Goal: Task Accomplishment & Management: Manage account settings

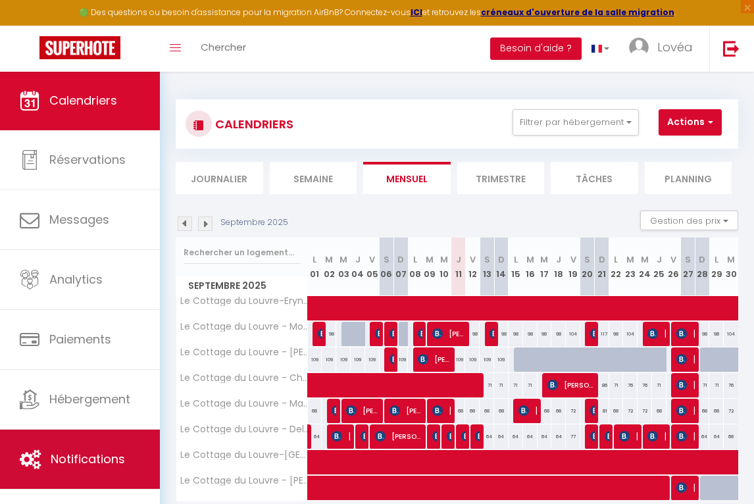
click at [112, 467] on span "Notifications" at bounding box center [88, 459] width 74 height 16
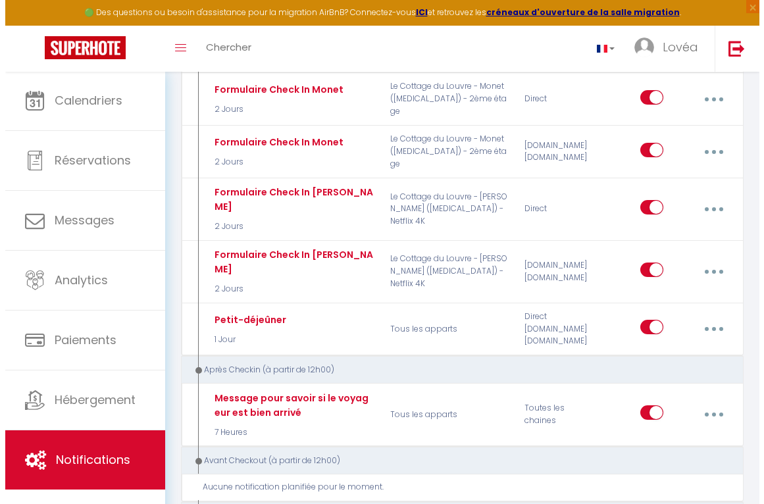
scroll to position [1097, 0]
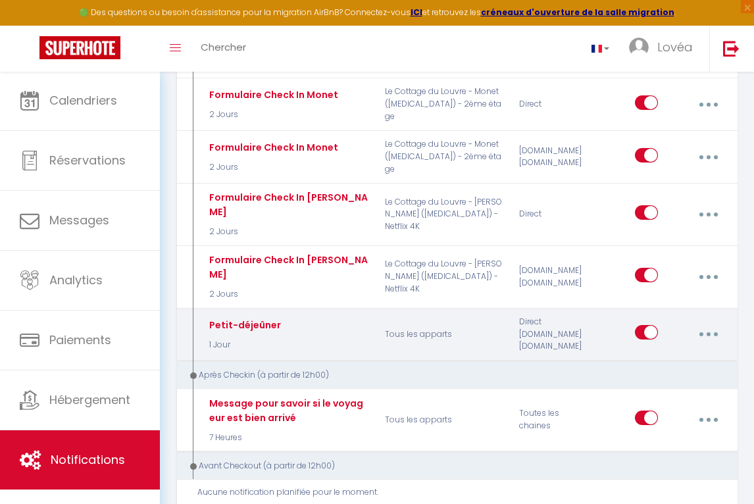
click at [712, 322] on button "button" at bounding box center [708, 334] width 35 height 25
click at [675, 356] on link "Editer" at bounding box center [673, 367] width 97 height 22
type input "Petit-déjeûner"
select select "1 Jour"
select select "if_booking_is_paid"
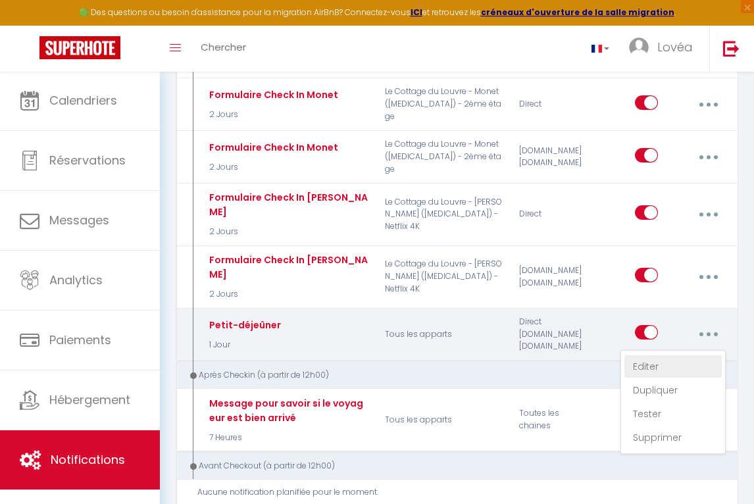
checkbox input "true"
checkbox input "false"
radio input "true"
type input "Votre petit-déjeuner au [GEOGRAPHIC_DATA]"
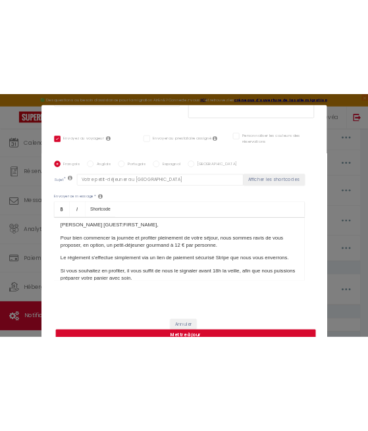
scroll to position [248, 0]
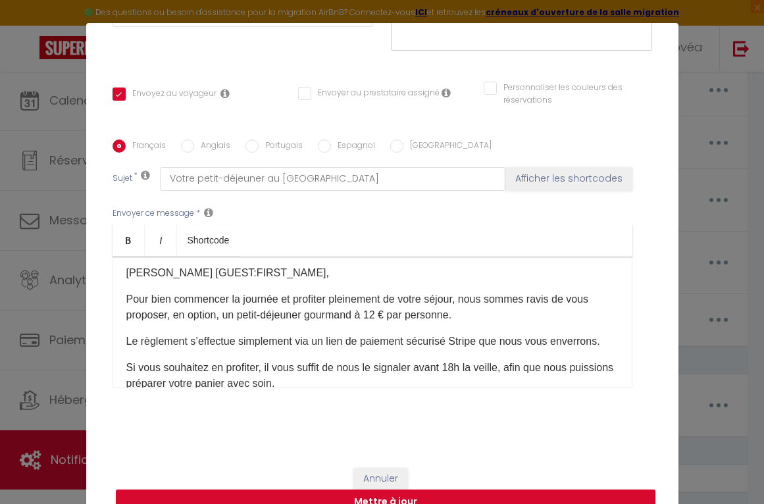
click at [372, 471] on button "Annuler" at bounding box center [381, 479] width 55 height 22
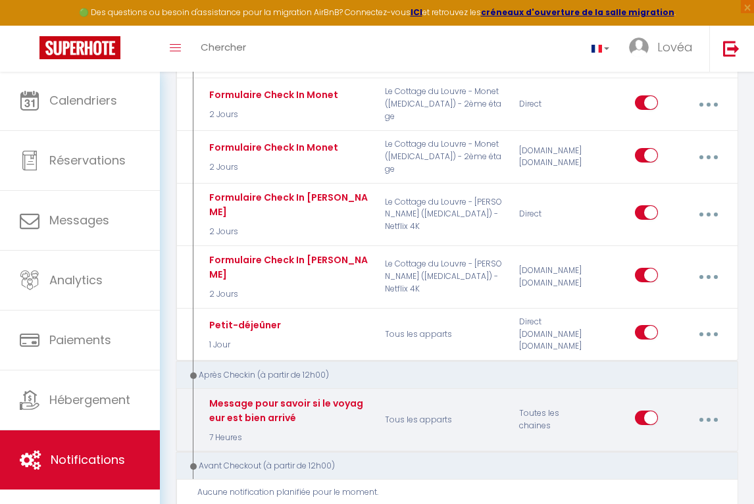
click at [639, 411] on input "checkbox" at bounding box center [646, 421] width 23 height 20
click at [652, 411] on input "checkbox" at bounding box center [646, 421] width 23 height 20
checkbox input "true"
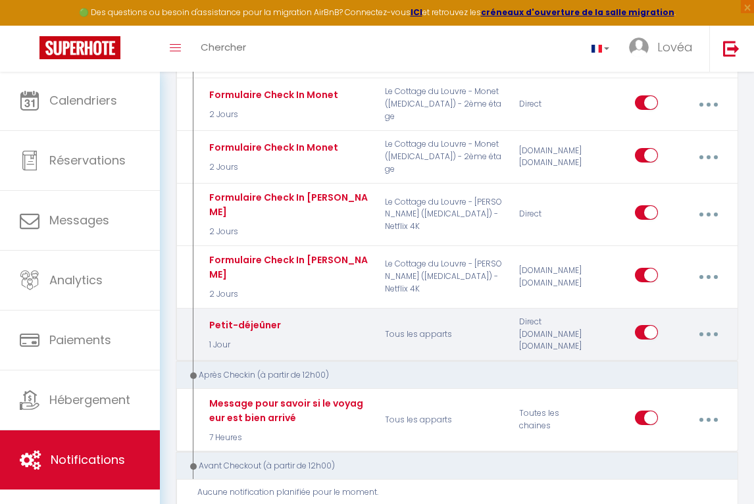
click at [641, 325] on input "checkbox" at bounding box center [646, 335] width 23 height 20
checkbox input "false"
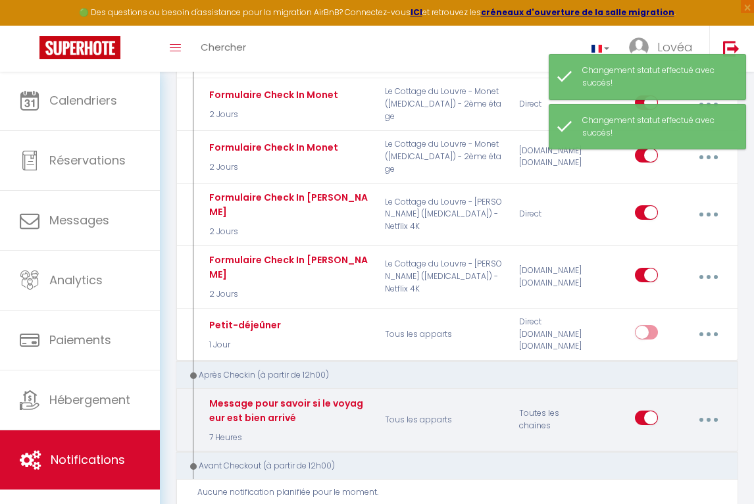
click at [700, 408] on button "button" at bounding box center [708, 420] width 35 height 25
click at [692, 441] on link "Editer" at bounding box center [673, 452] width 97 height 22
type input "Message pour savoir si le voyageur est bien arrivé"
select select "3"
select select "7 Heures"
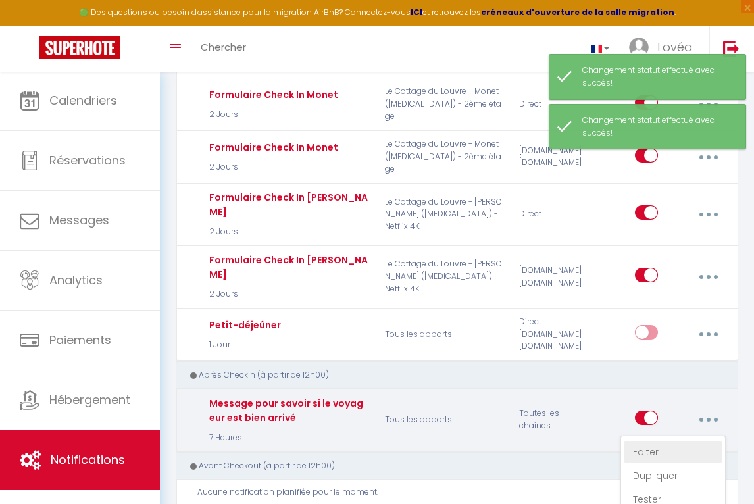
select select
checkbox input "true"
checkbox input "false"
type input "Êtes-vous bien arrivé ?"
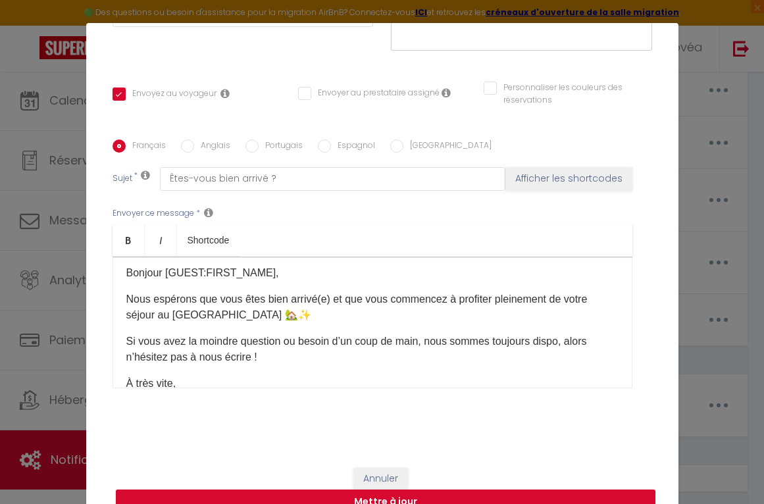
drag, startPoint x: 117, startPoint y: 296, endPoint x: 292, endPoint y: 408, distance: 208.4
click at [292, 408] on div "Français [DEMOGRAPHIC_DATA] Portugais [DEMOGRAPHIC_DATA] Italien Sujet * Êtes-v…" at bounding box center [383, 272] width 540 height 305
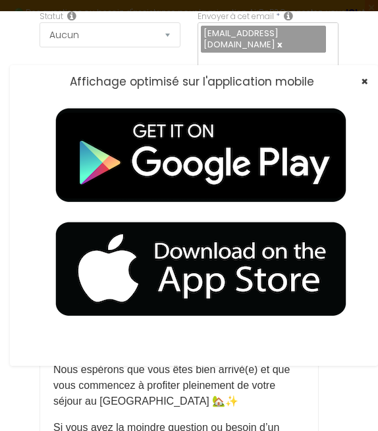
click at [361, 79] on span "×" at bounding box center [364, 81] width 7 height 16
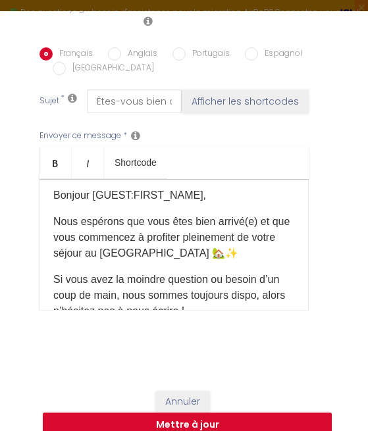
scroll to position [394, 0]
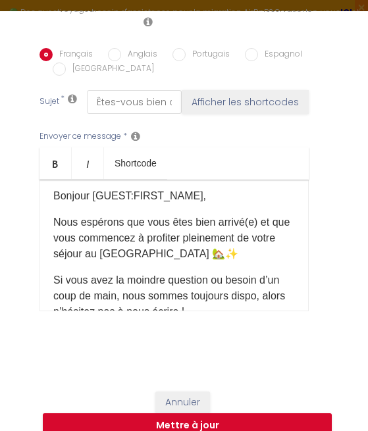
drag, startPoint x: 53, startPoint y: 242, endPoint x: 250, endPoint y: 323, distance: 213.5
click at [250, 311] on div "Bonjour [GUEST:FIRST_NAME], Nous espérons que vous êtes bien arrivé(e) et que v…" at bounding box center [174, 246] width 269 height 132
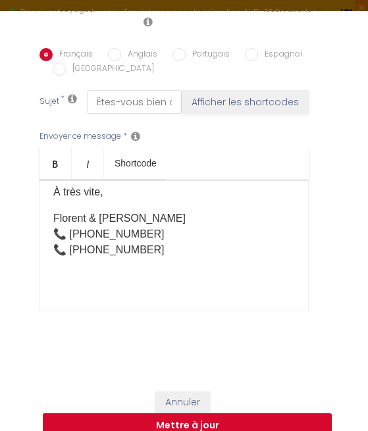
scroll to position [151, 0]
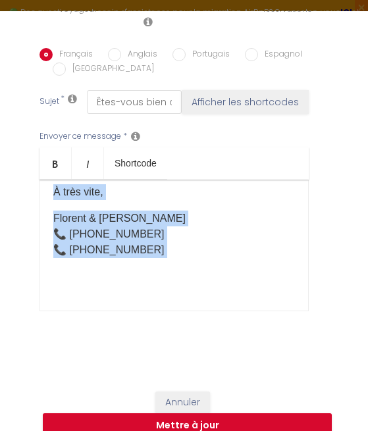
click at [226, 284] on p "​" at bounding box center [174, 277] width 242 height 16
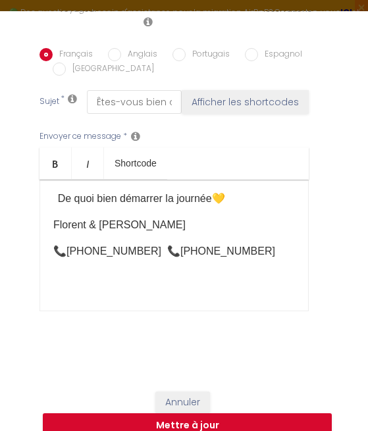
scroll to position [293, 0]
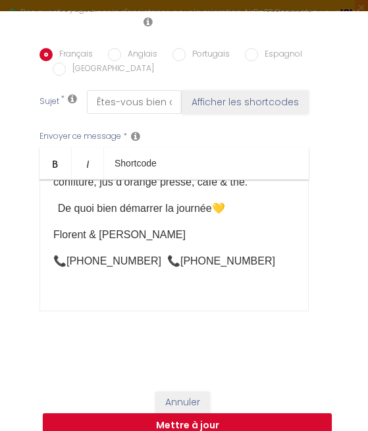
click at [161, 267] on span at bounding box center [162, 260] width 3 height 11
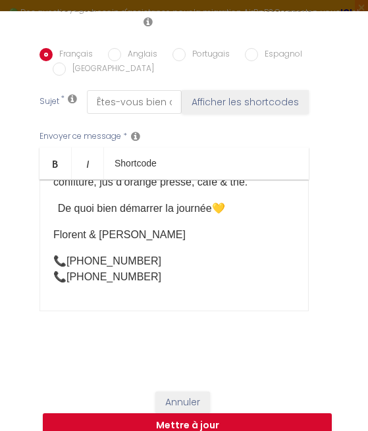
click at [116, 61] on input "Anglais" at bounding box center [114, 54] width 13 height 13
radio input "true"
checkbox input "true"
checkbox input "false"
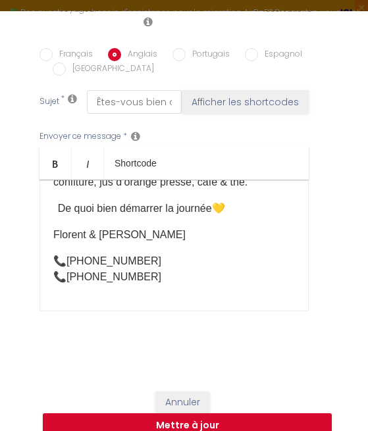
type input "Did you arrive well ?"
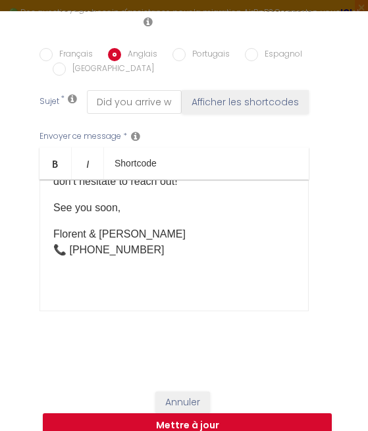
click at [175, 258] on p "Florent & [PERSON_NAME] 📞 [PHONE_NUMBER]" at bounding box center [174, 242] width 242 height 32
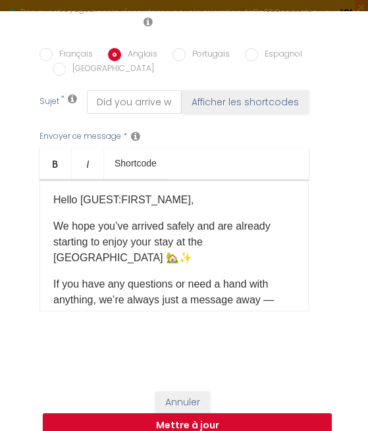
scroll to position [0, 0]
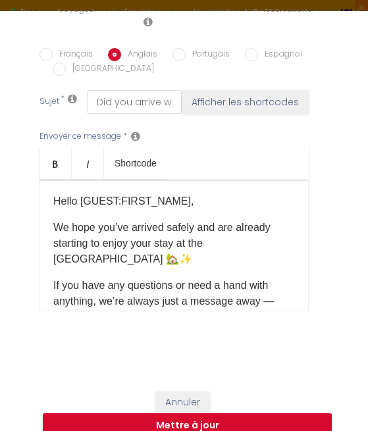
click at [48, 251] on div "Hello [GUEST:FIRST_NAME], We hope you’ve arrived safely and are already startin…" at bounding box center [174, 246] width 269 height 132
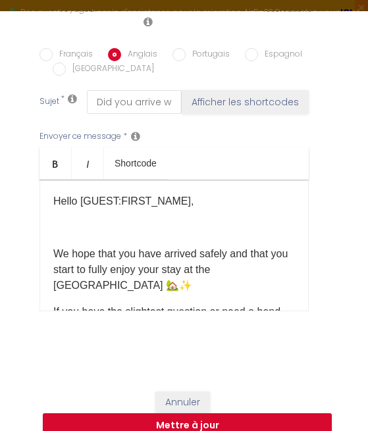
click at [94, 236] on p at bounding box center [174, 228] width 242 height 16
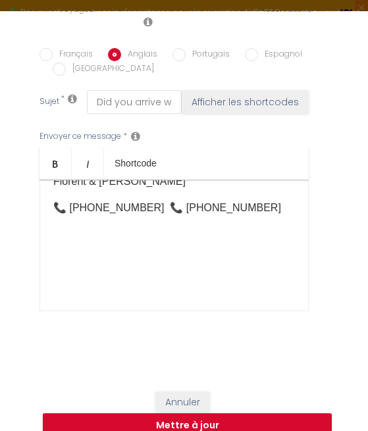
scroll to position [346, 0]
click at [160, 216] on p "📞 [PHONE_NUMBER] 📞 [PHONE_NUMBER]" at bounding box center [174, 208] width 242 height 16
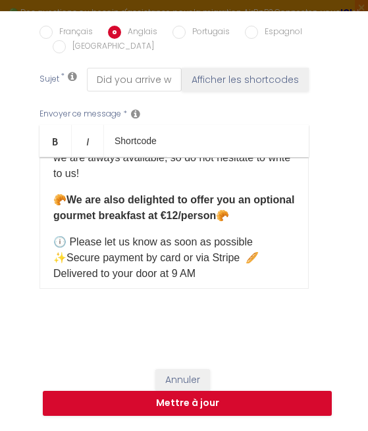
scroll to position [436, 0]
click at [47, 34] on input "Français" at bounding box center [46, 32] width 13 height 13
radio input "true"
checkbox input "true"
checkbox input "false"
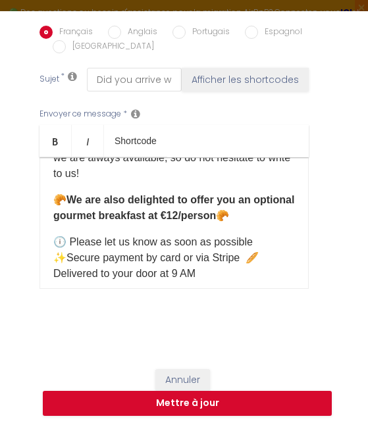
checkbox input "false"
type input "Êtes-vous bien arrivé ?"
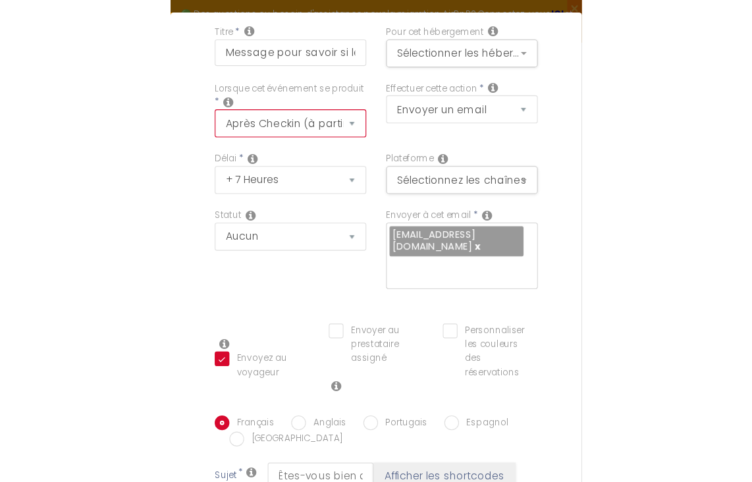
scroll to position [68, 0]
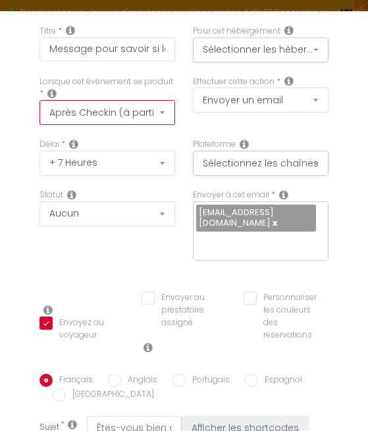
select select "4"
checkbox input "true"
checkbox input "false"
select select "3"
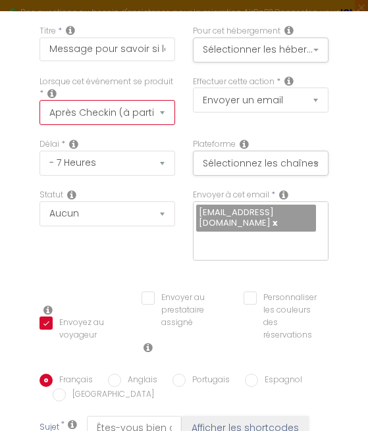
checkbox input "true"
checkbox input "false"
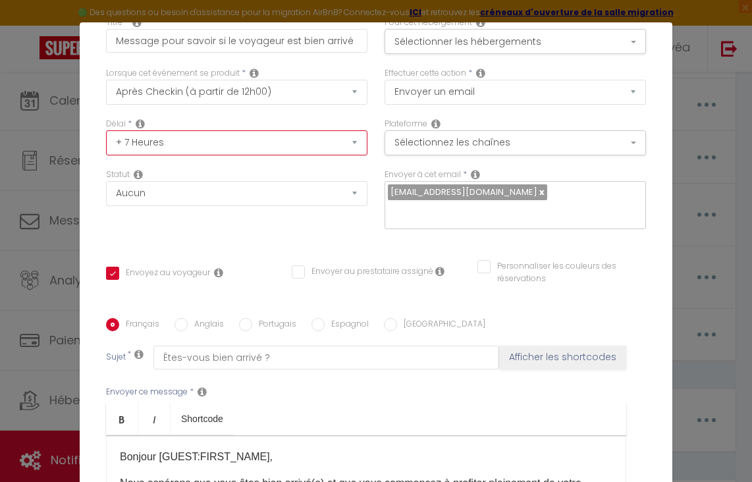
select select "6 Heures"
checkbox input "true"
checkbox input "false"
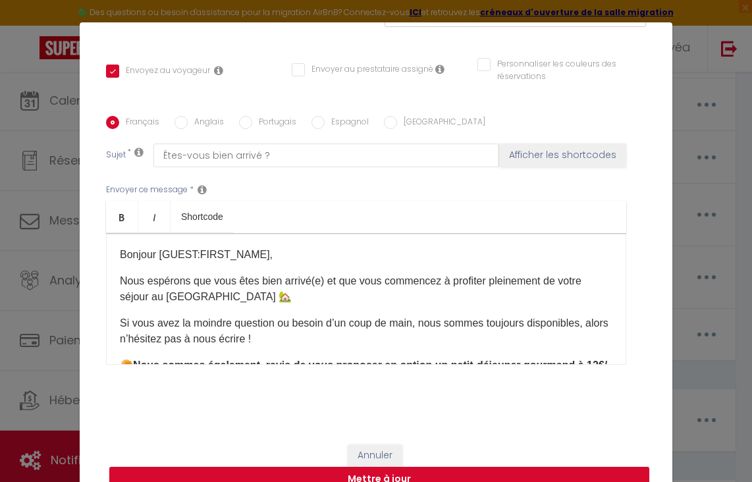
scroll to position [280, 0]
click at [391, 474] on button "Mettre à jour" at bounding box center [379, 479] width 540 height 25
checkbox input "true"
checkbox input "false"
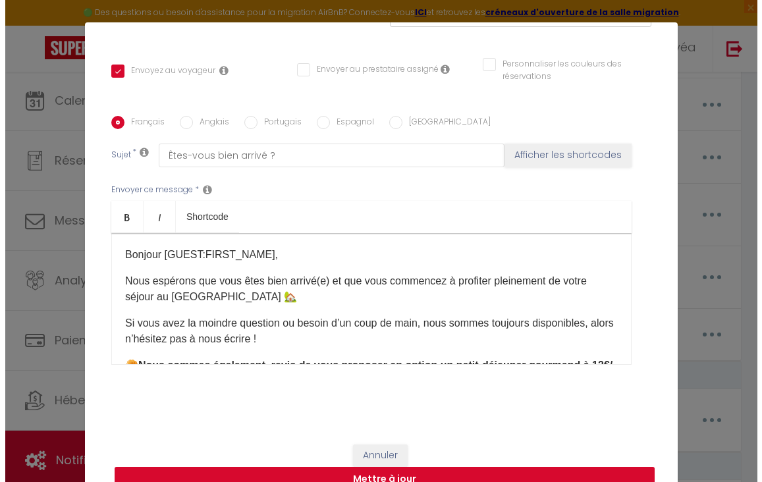
scroll to position [267, 0]
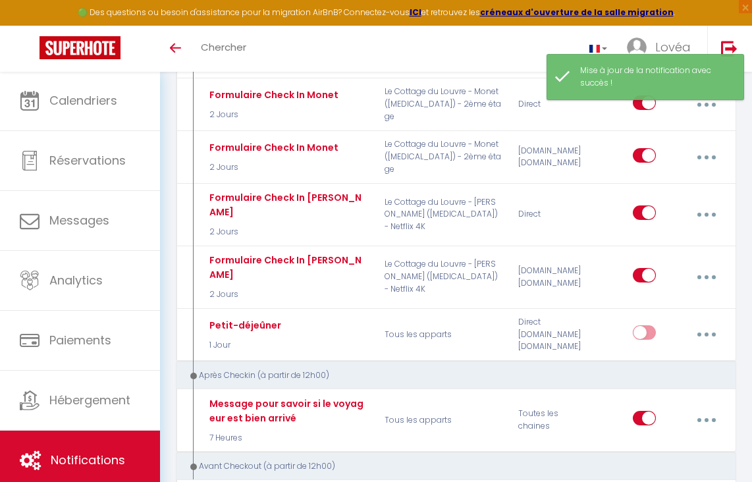
checkbox input "false"
checkbox input "true"
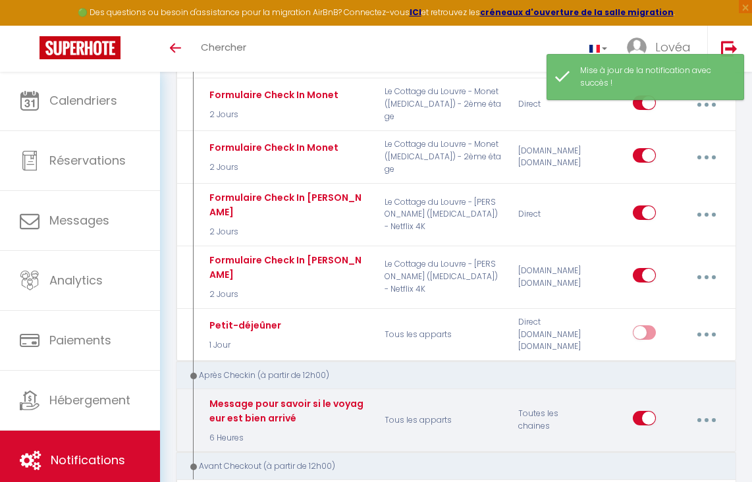
click at [704, 408] on button "button" at bounding box center [706, 420] width 35 height 25
click at [681, 441] on link "Editer" at bounding box center [670, 452] width 97 height 22
type input "Message pour savoir si le voyageur est bien arrivé"
select select "3"
select select "6 Heures"
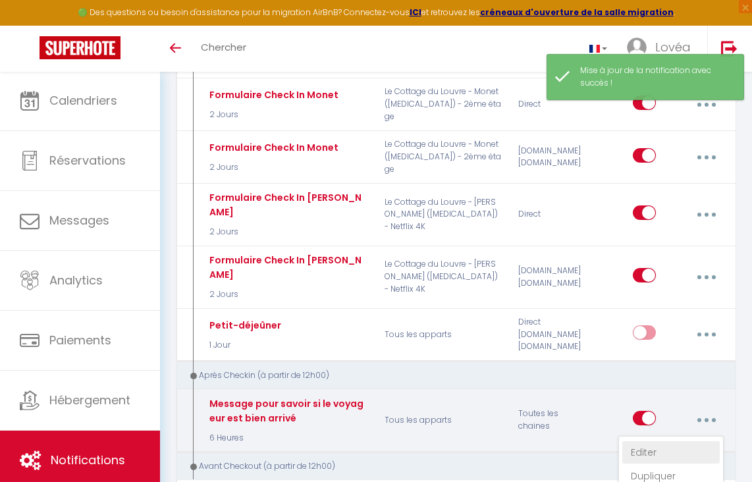
select select
checkbox input "true"
checkbox input "false"
radio input "true"
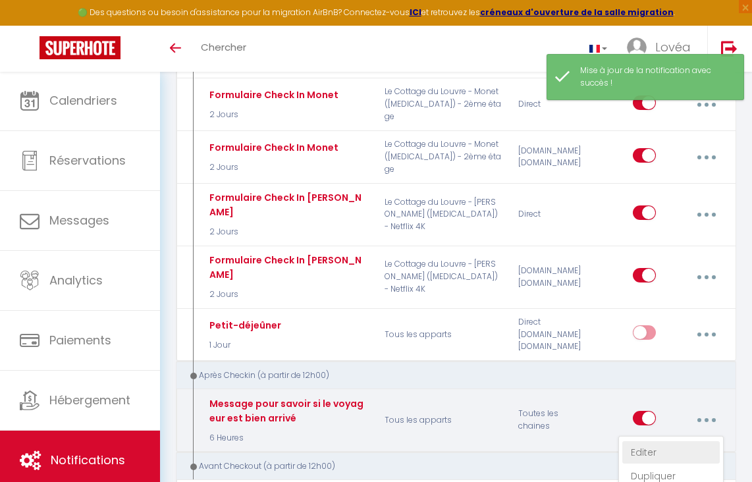
type input "Êtes-vous bien arrivé ?"
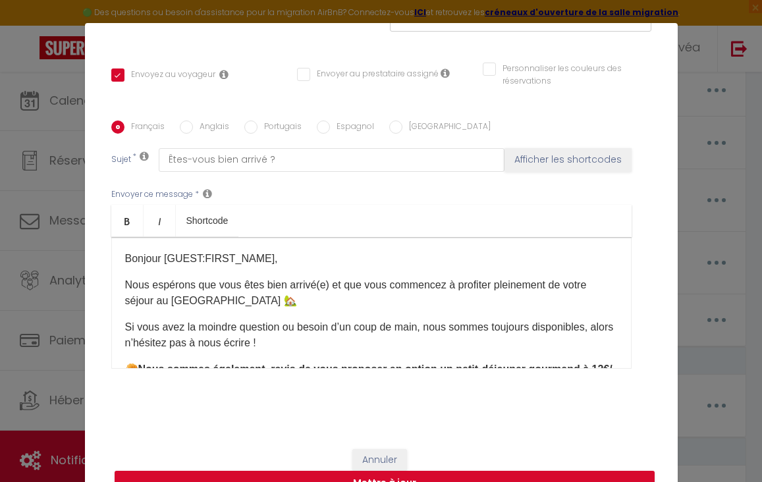
scroll to position [0, 0]
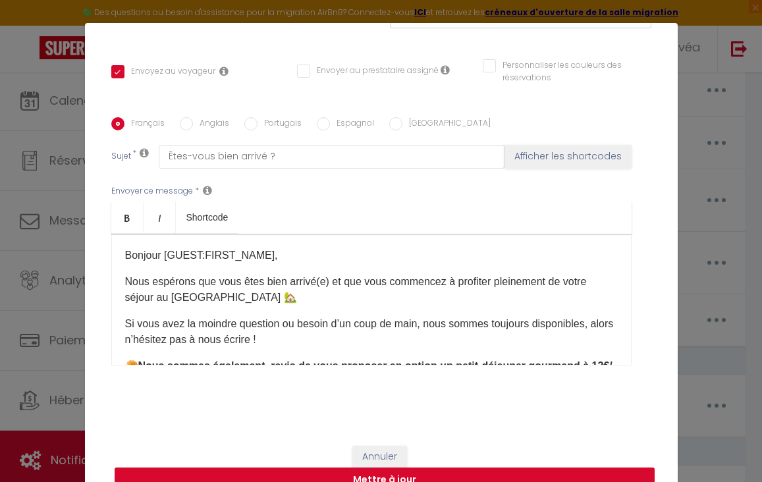
click at [396, 477] on button "Mettre à jour" at bounding box center [385, 479] width 540 height 25
checkbox input "true"
checkbox input "false"
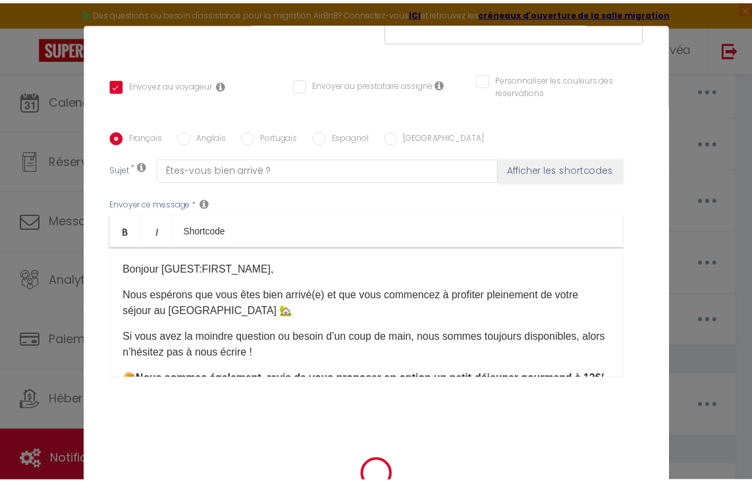
scroll to position [257, 0]
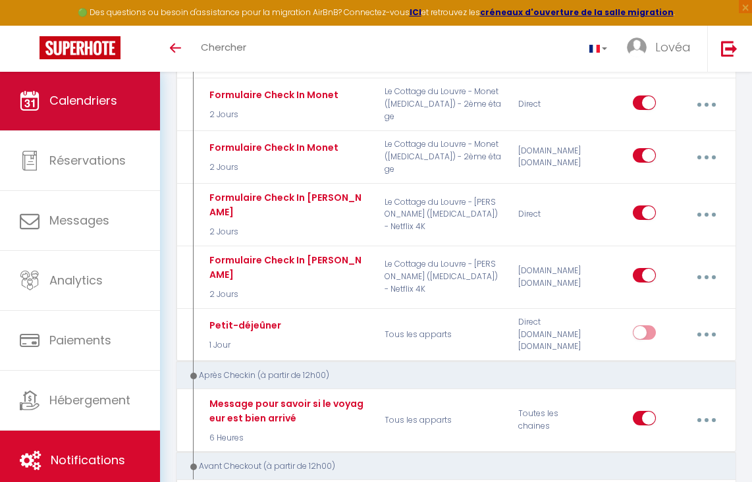
click at [134, 99] on link "Calendriers" at bounding box center [80, 100] width 160 height 59
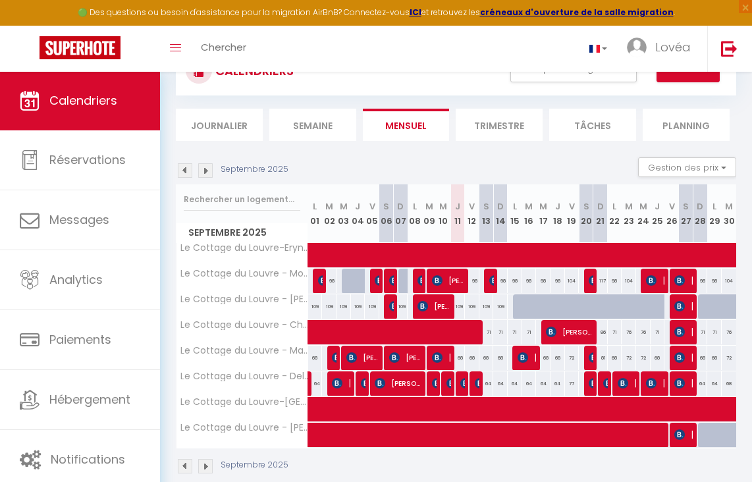
scroll to position [53, 0]
click at [302, 125] on li "Semaine" at bounding box center [312, 125] width 87 height 32
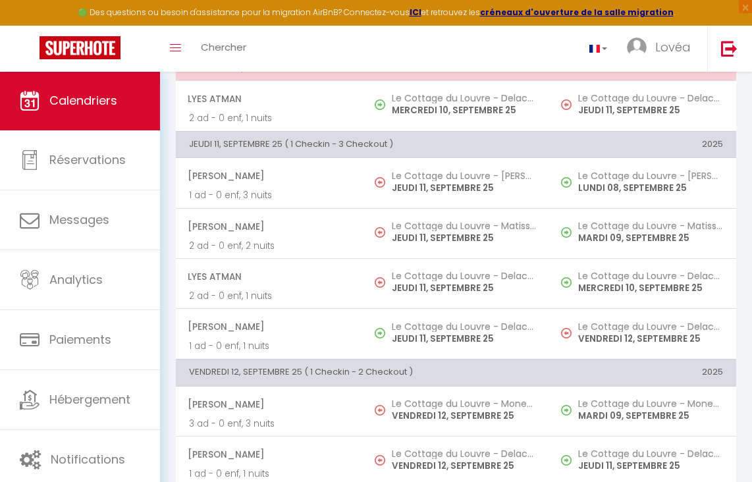
scroll to position [693, 0]
